Goal: Answer question/provide support: Answer question/provide support

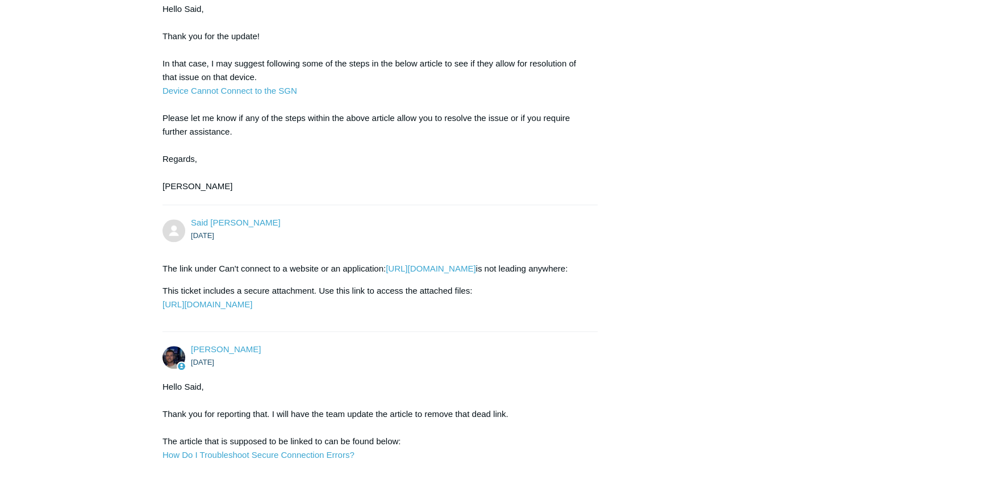
scroll to position [1372, 0]
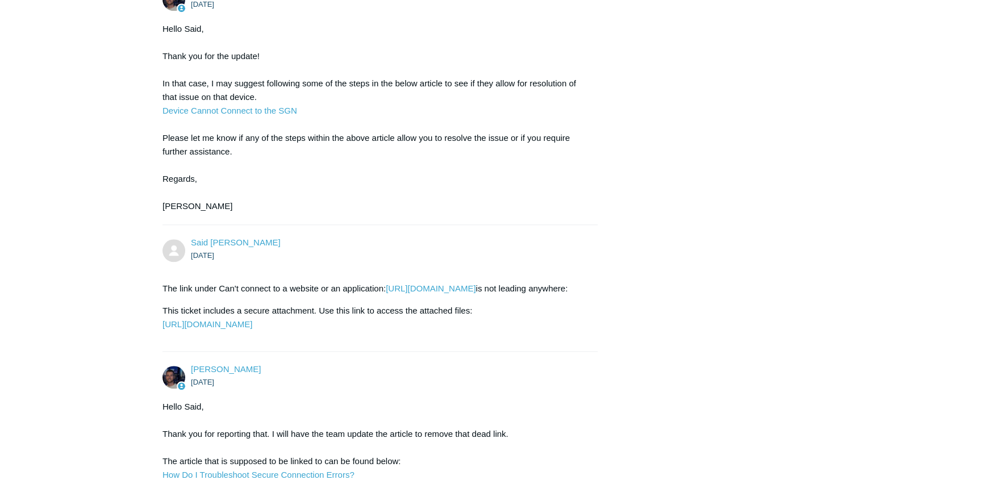
click at [484, 158] on div "Hello Said, Thank you for the update! In that case, I may suggest following som…" at bounding box center [375, 117] width 424 height 191
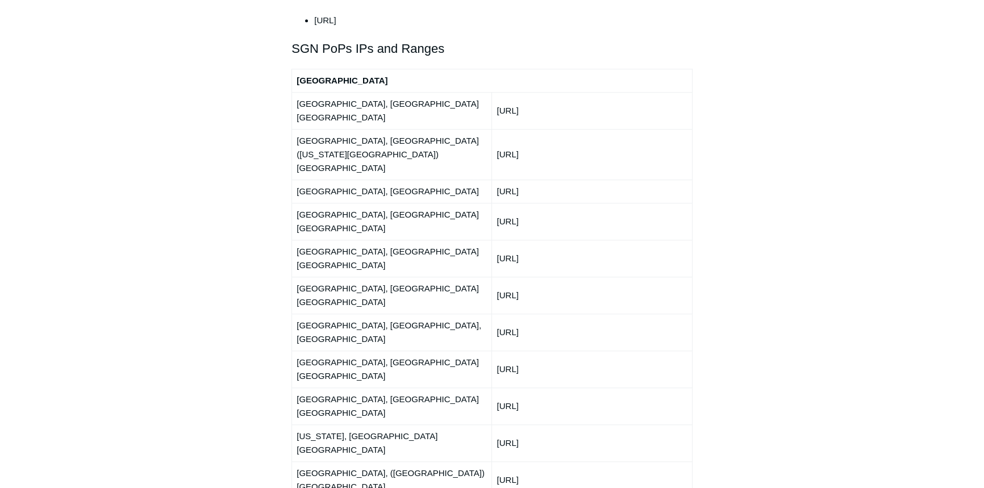
scroll to position [1343, 0]
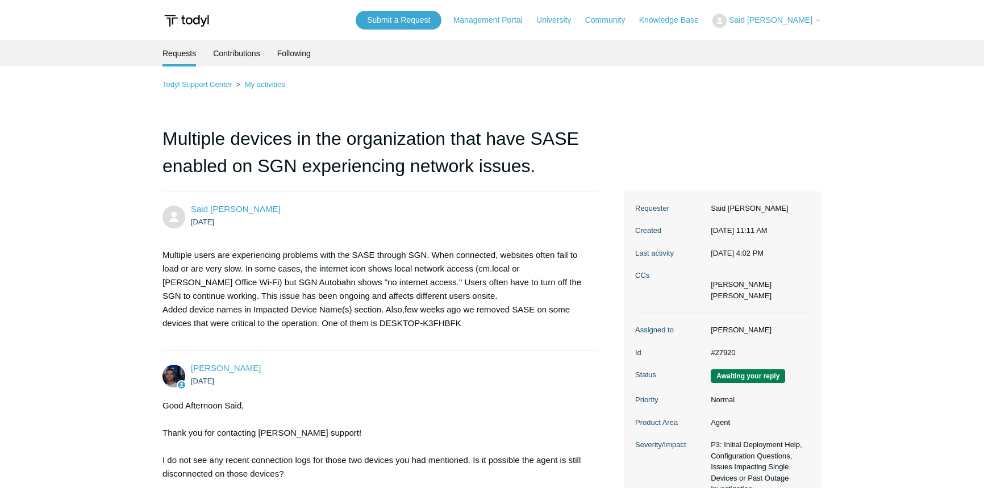
scroll to position [1372, 0]
